Goal: Information Seeking & Learning: Learn about a topic

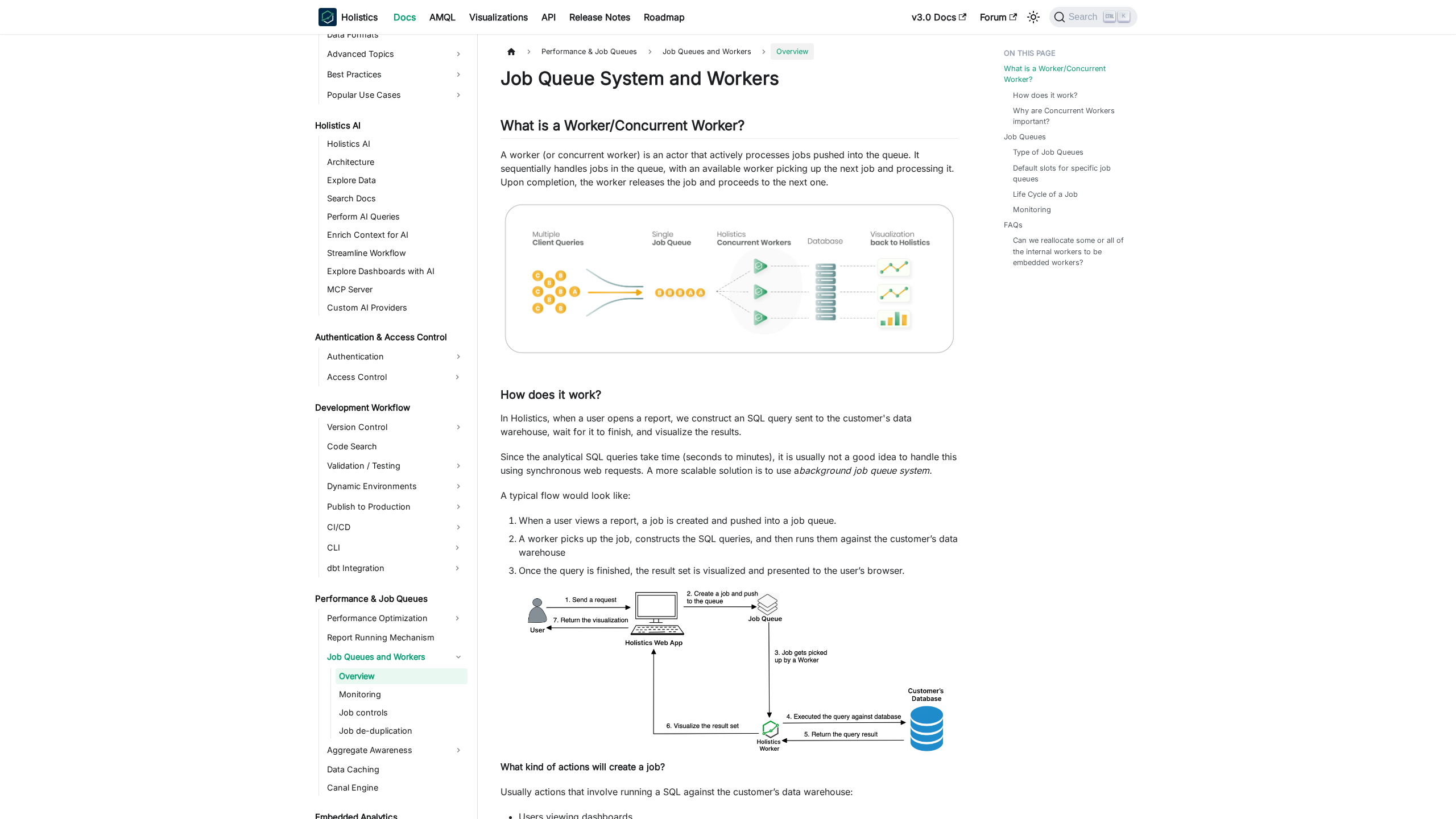
scroll to position [526, 0]
